Goal: Transaction & Acquisition: Purchase product/service

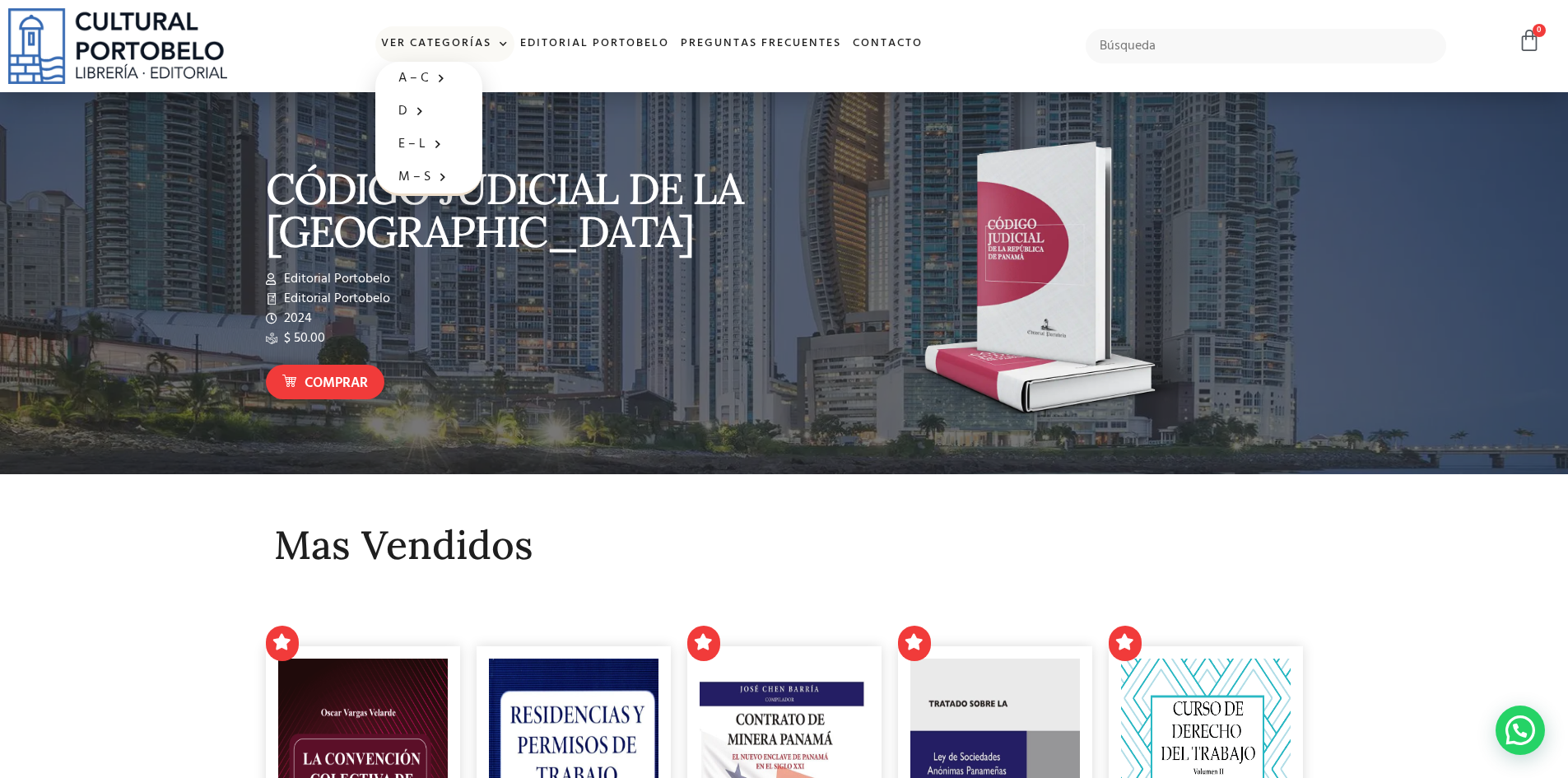
click at [492, 41] on span at bounding box center [500, 44] width 18 height 25
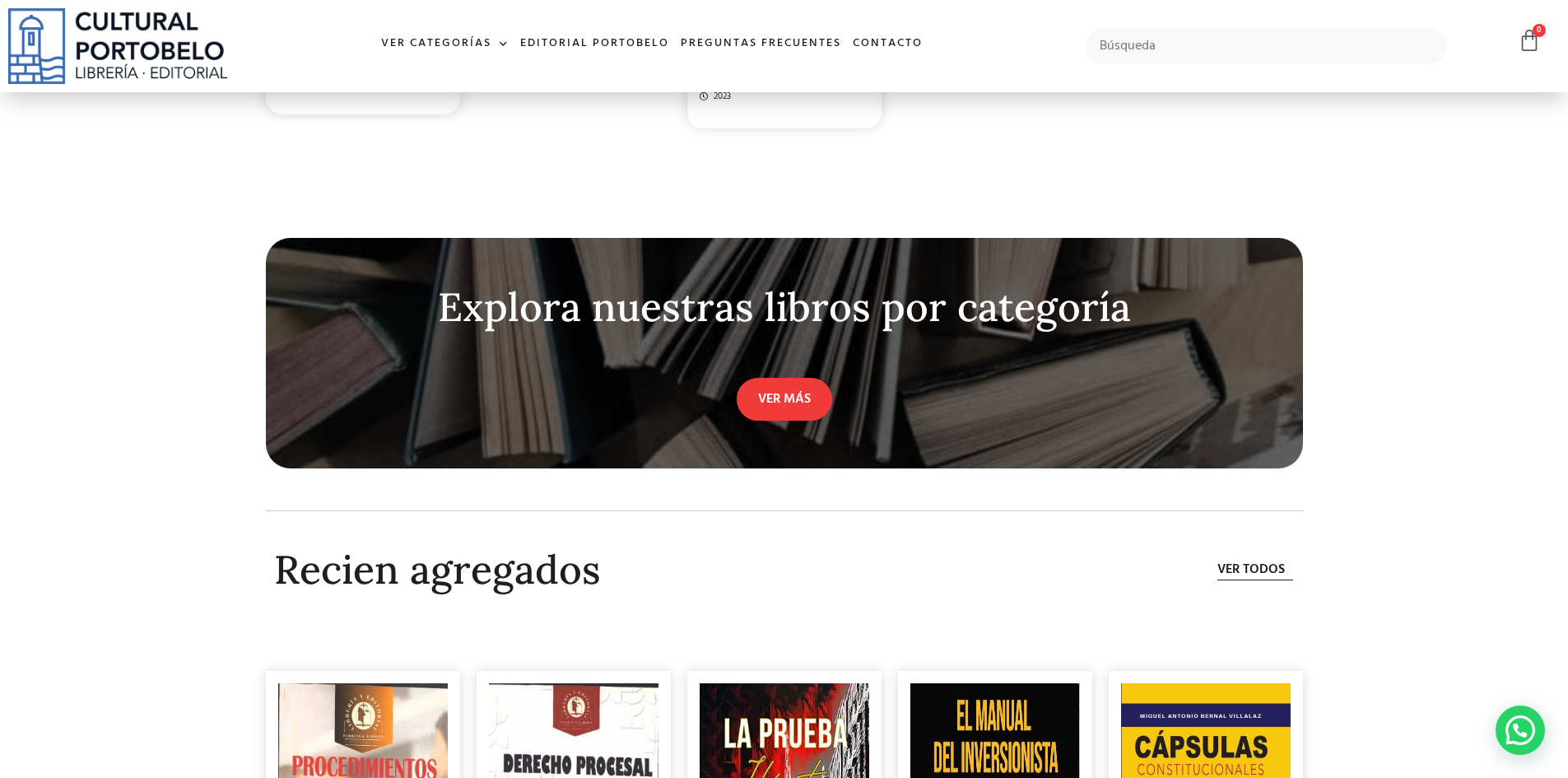
scroll to position [4280, 0]
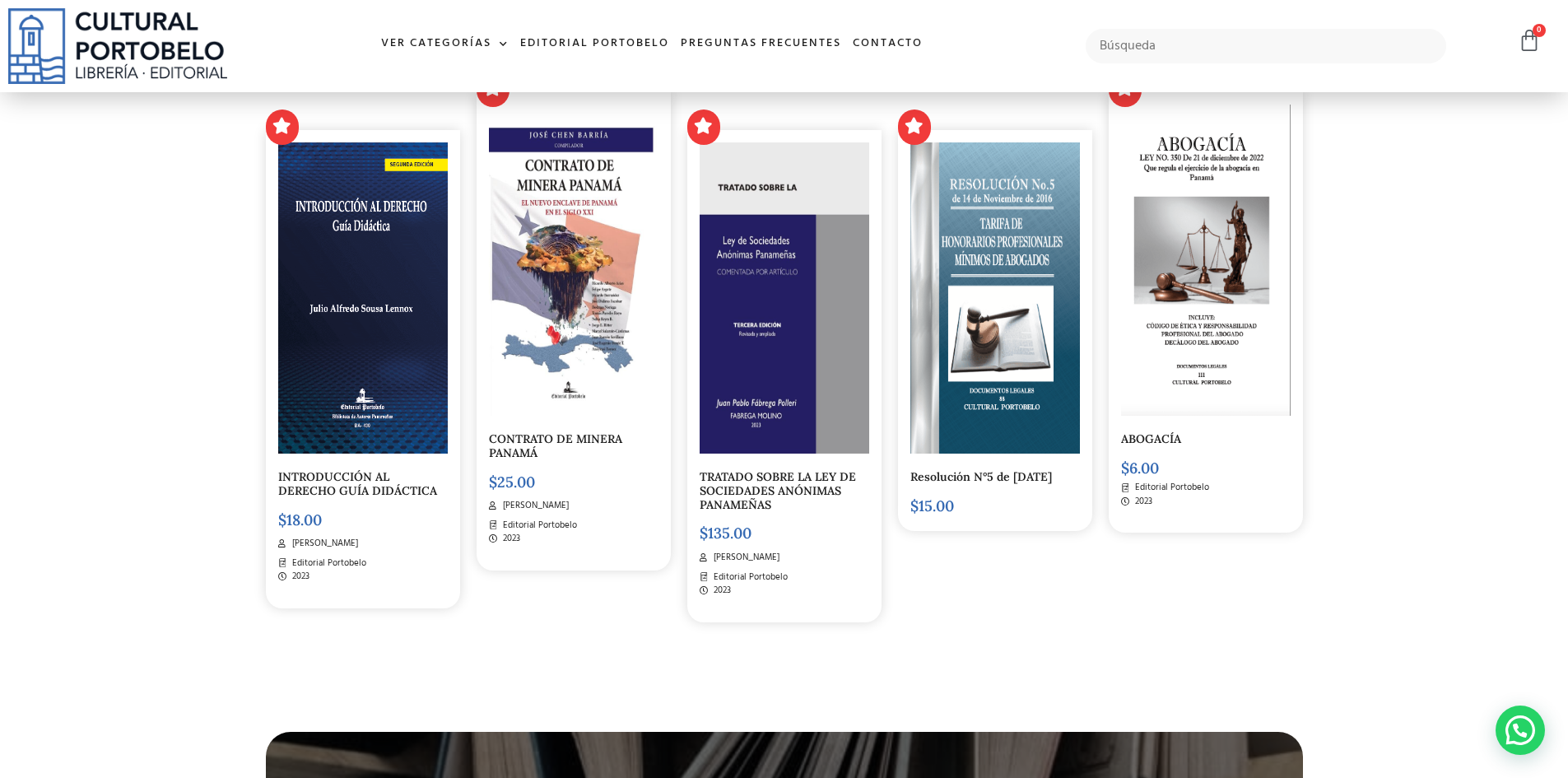
click at [387, 346] on img at bounding box center [363, 298] width 169 height 311
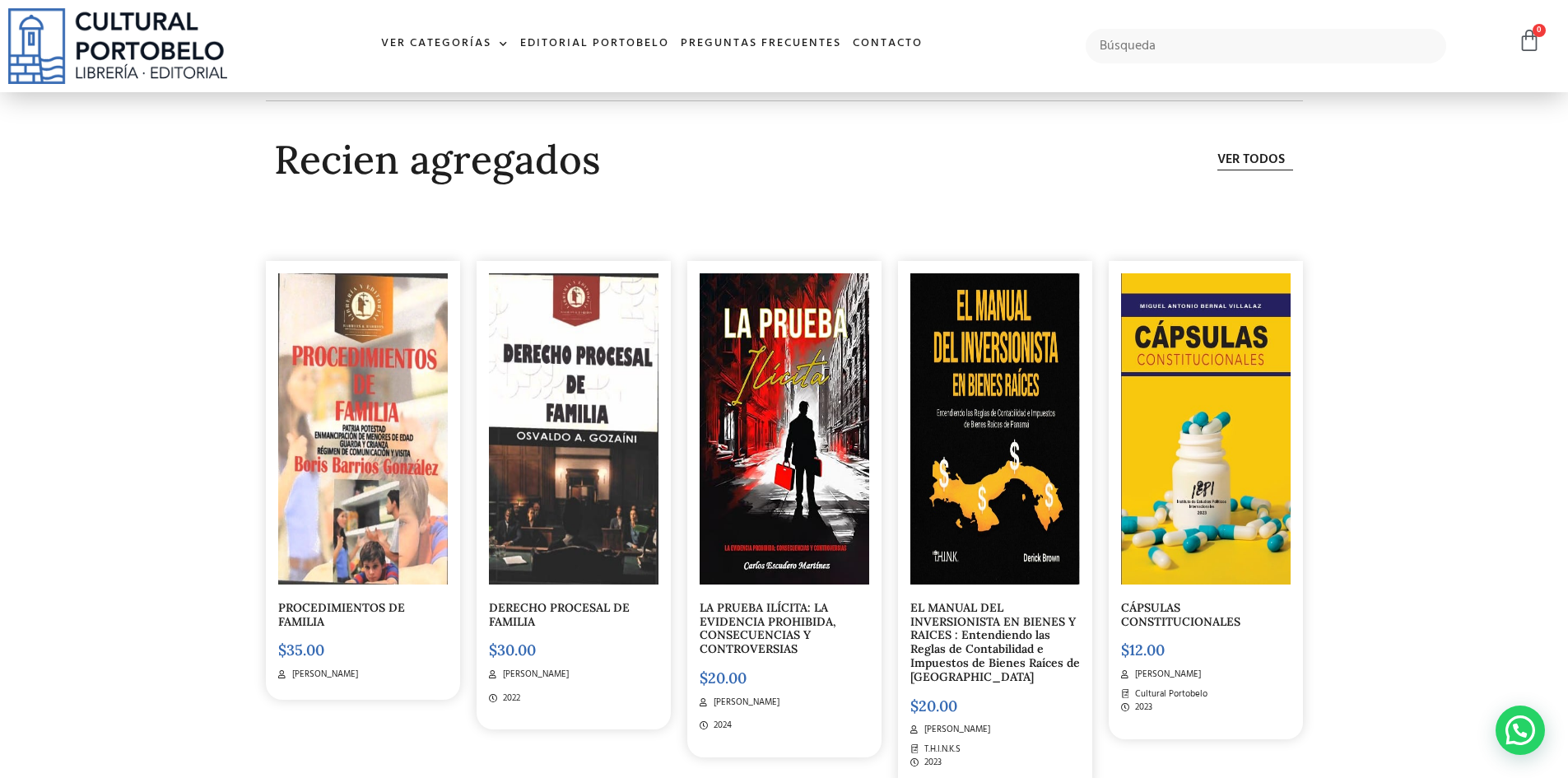
scroll to position [5186, 0]
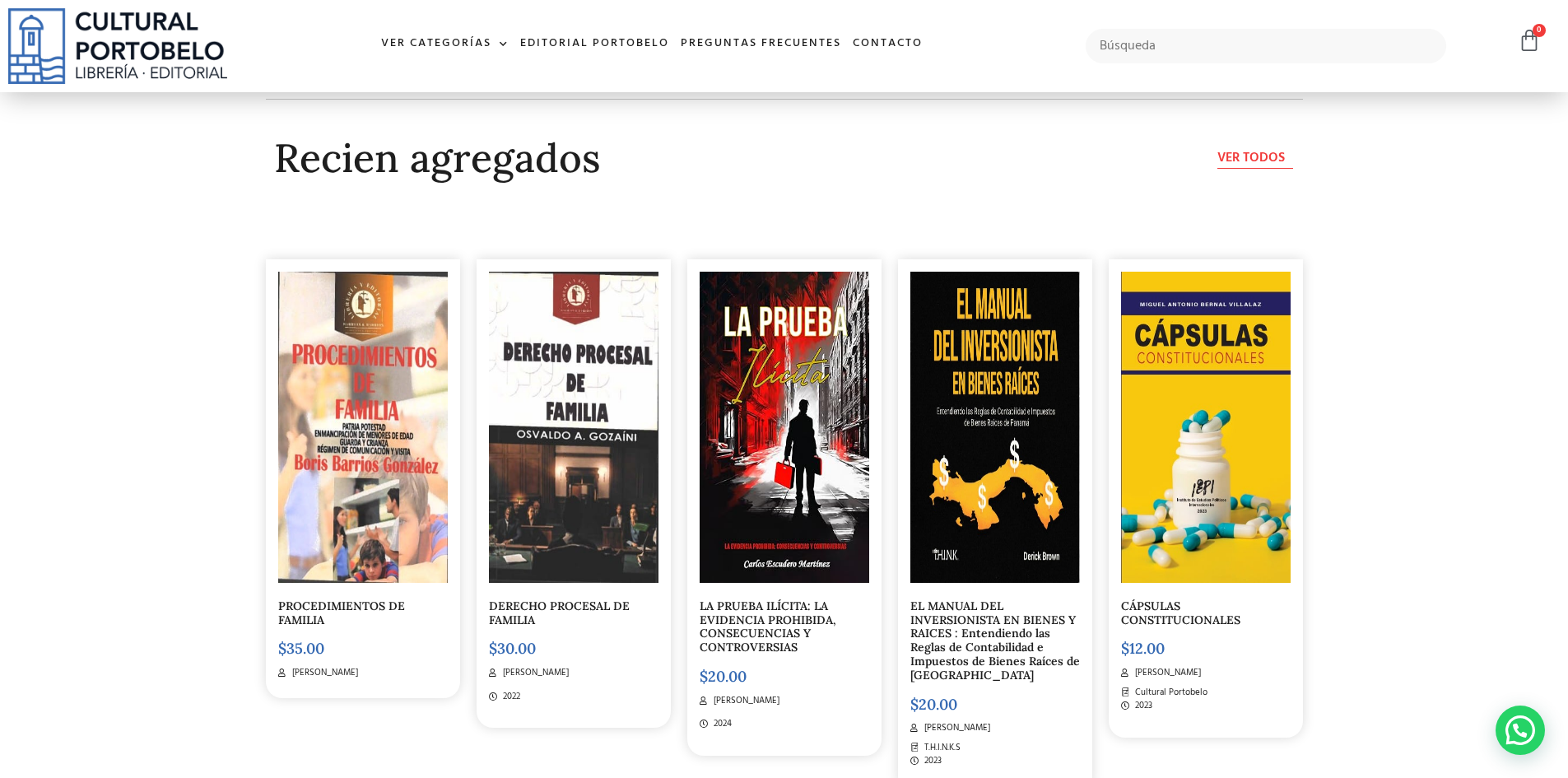
click at [1278, 148] on span "Ver todos" at bounding box center [1251, 158] width 68 height 19
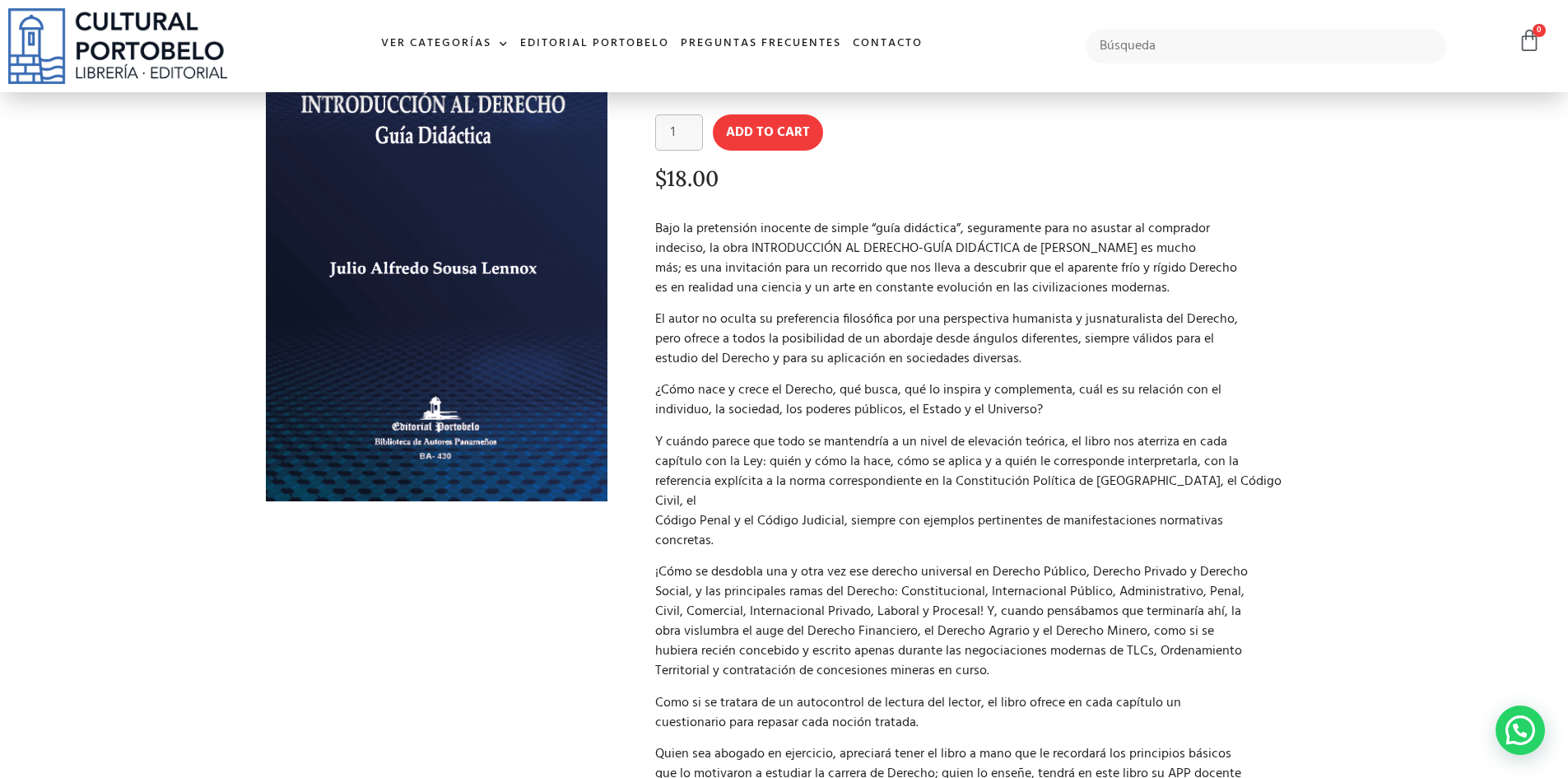
scroll to position [164, 0]
